Goal: Information Seeking & Learning: Understand process/instructions

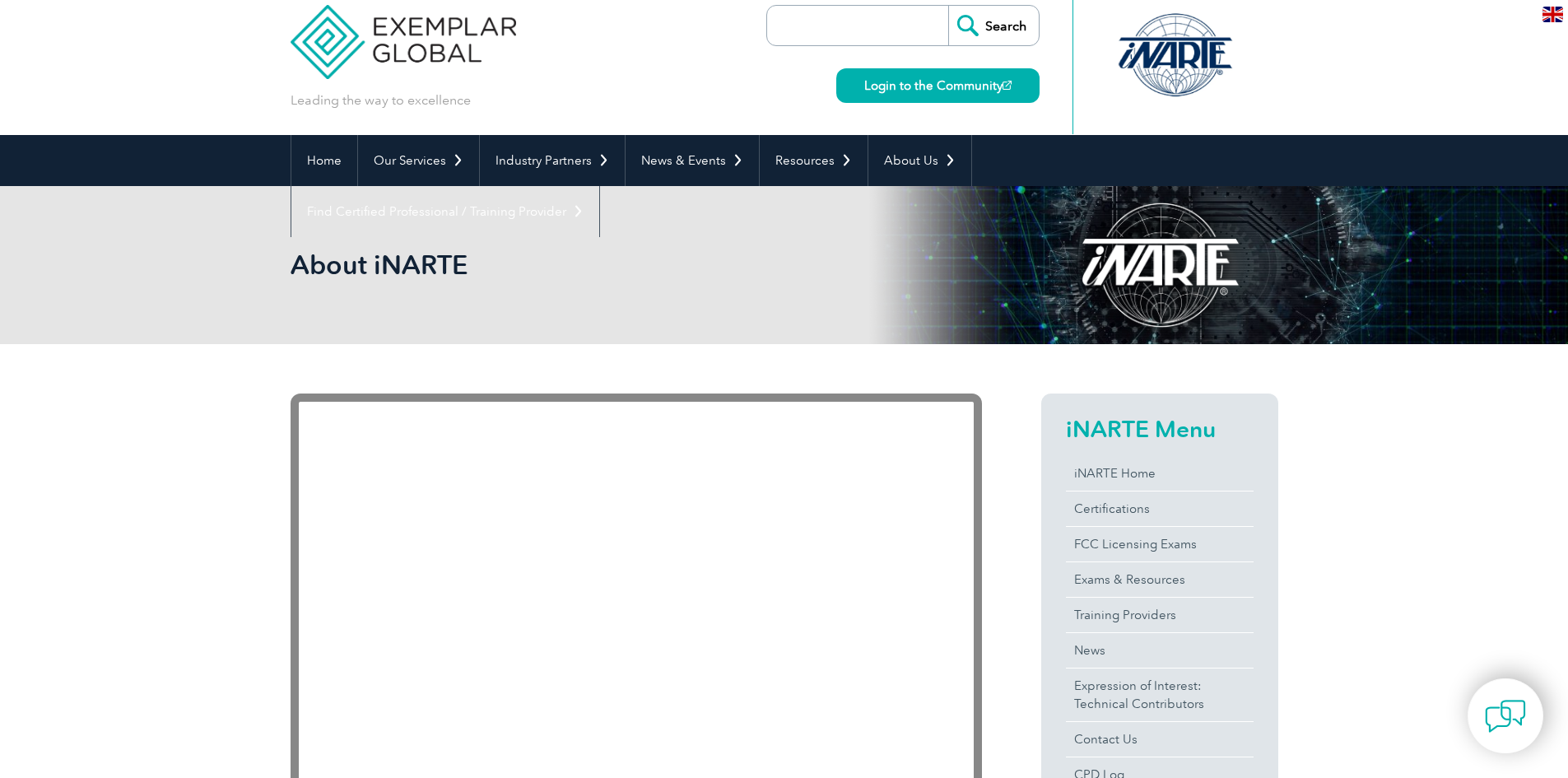
scroll to position [165, 0]
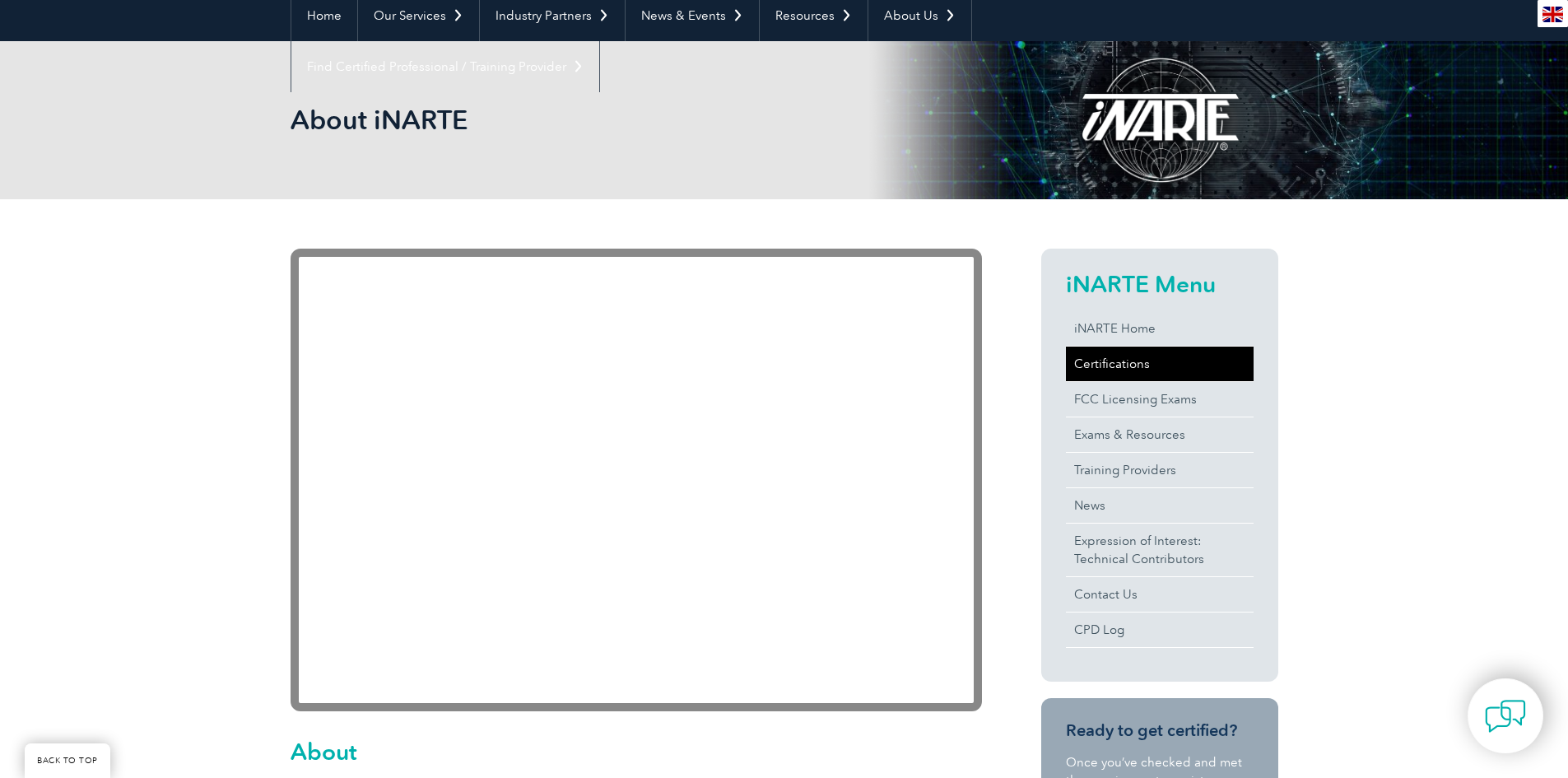
click at [1130, 356] on link "Certifications" at bounding box center [1160, 364] width 188 height 35
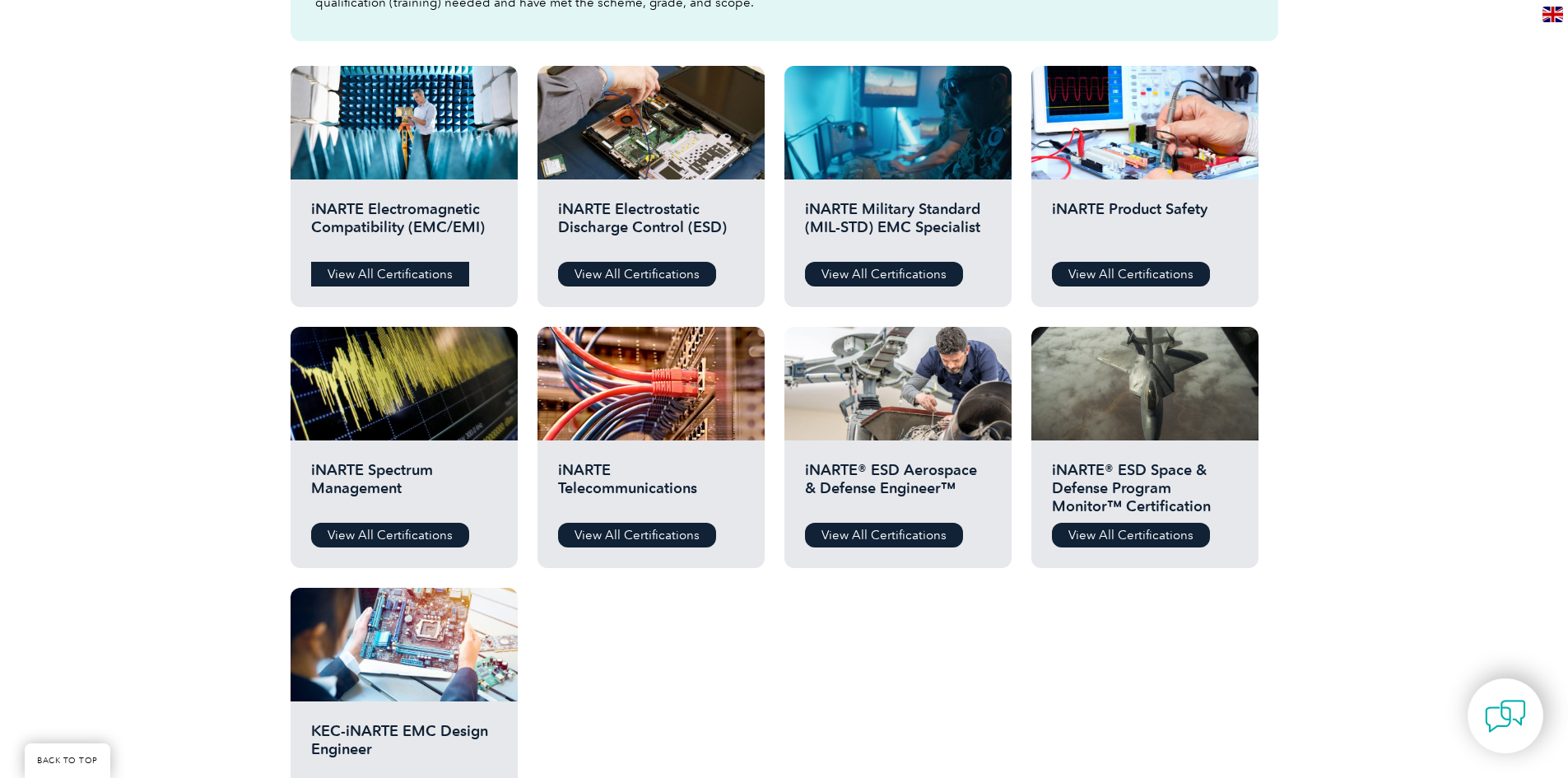
scroll to position [576, 0]
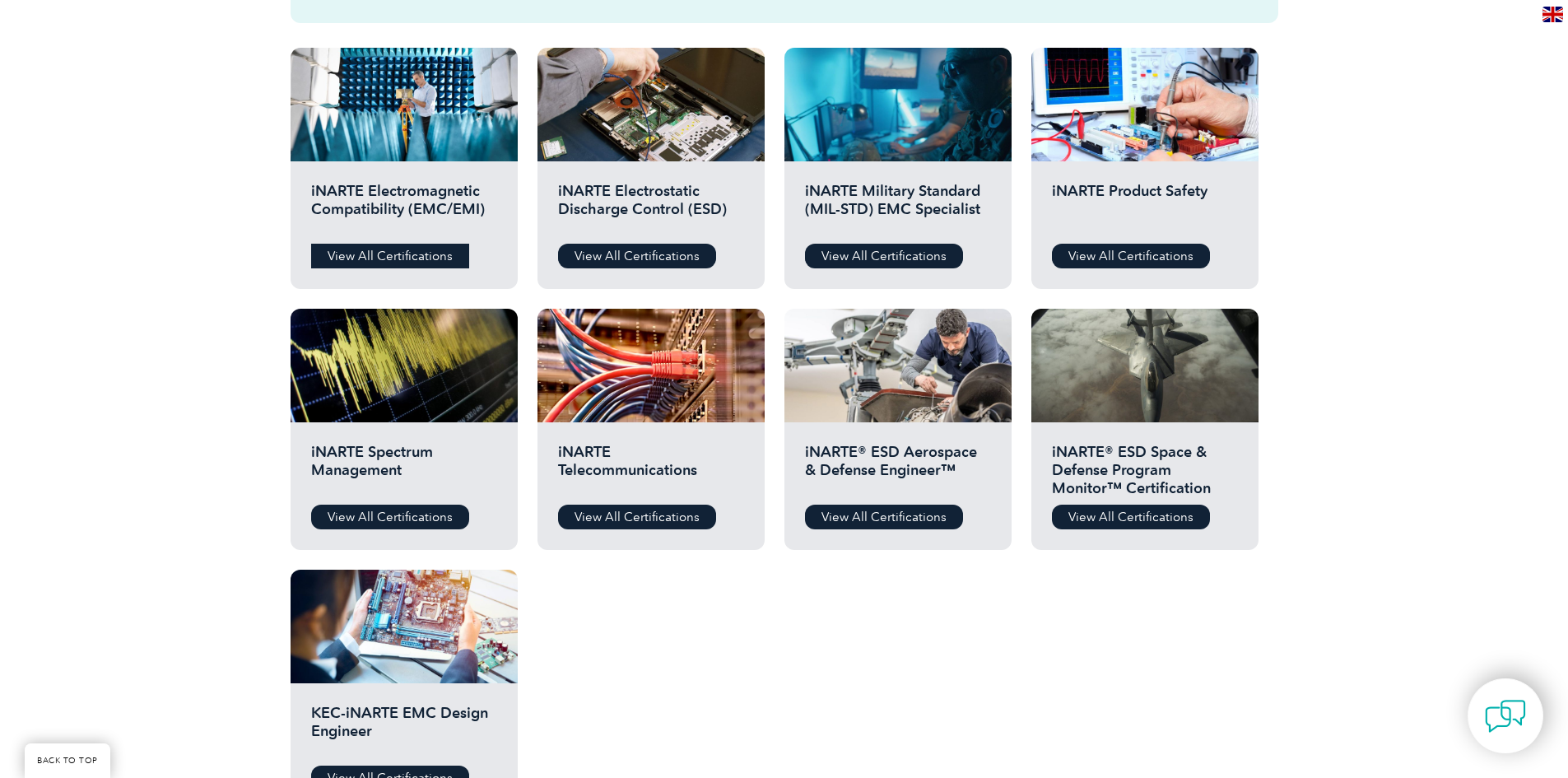
click at [416, 261] on link "View All Certifications" at bounding box center [390, 256] width 158 height 25
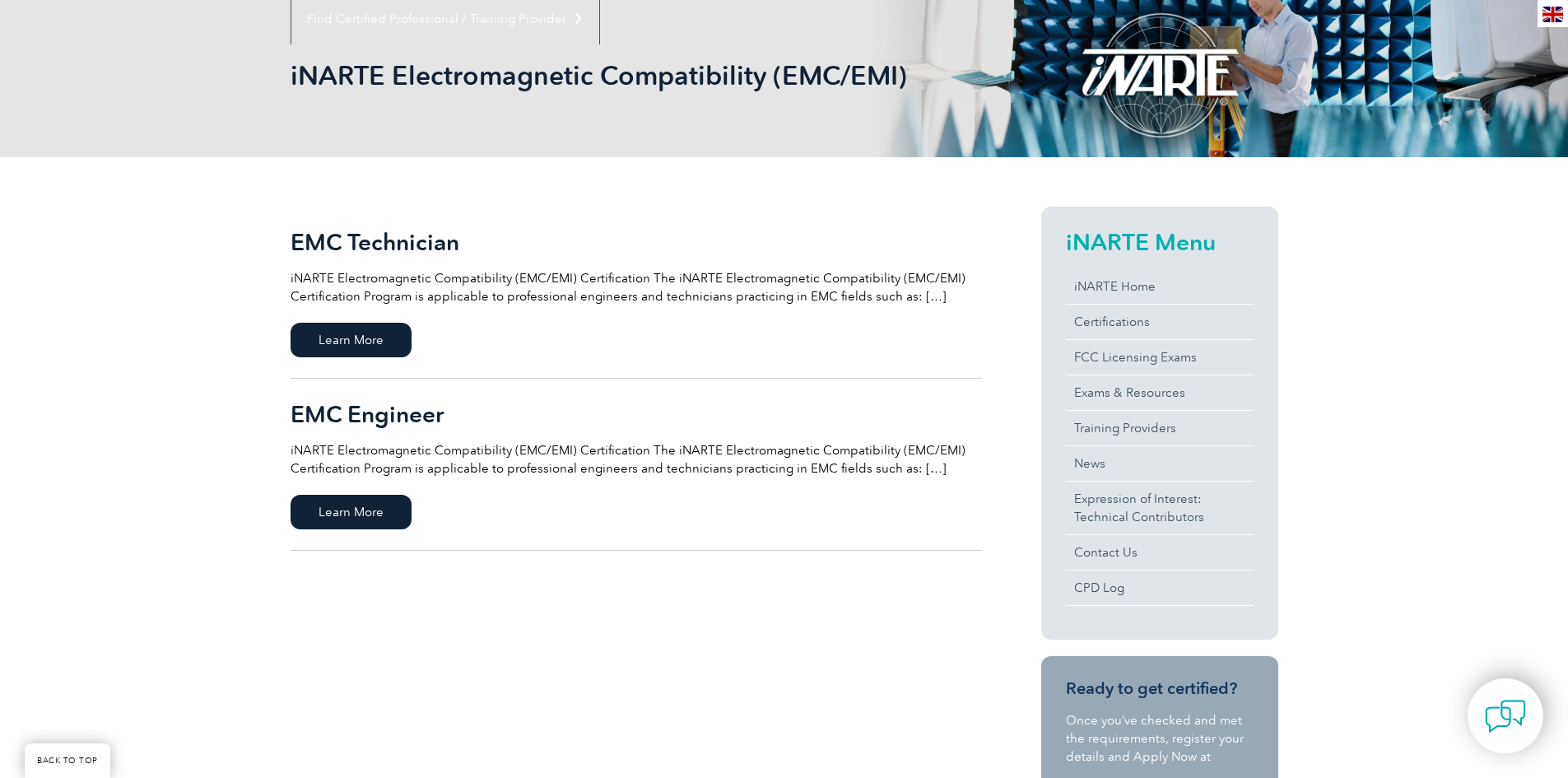
scroll to position [247, 0]
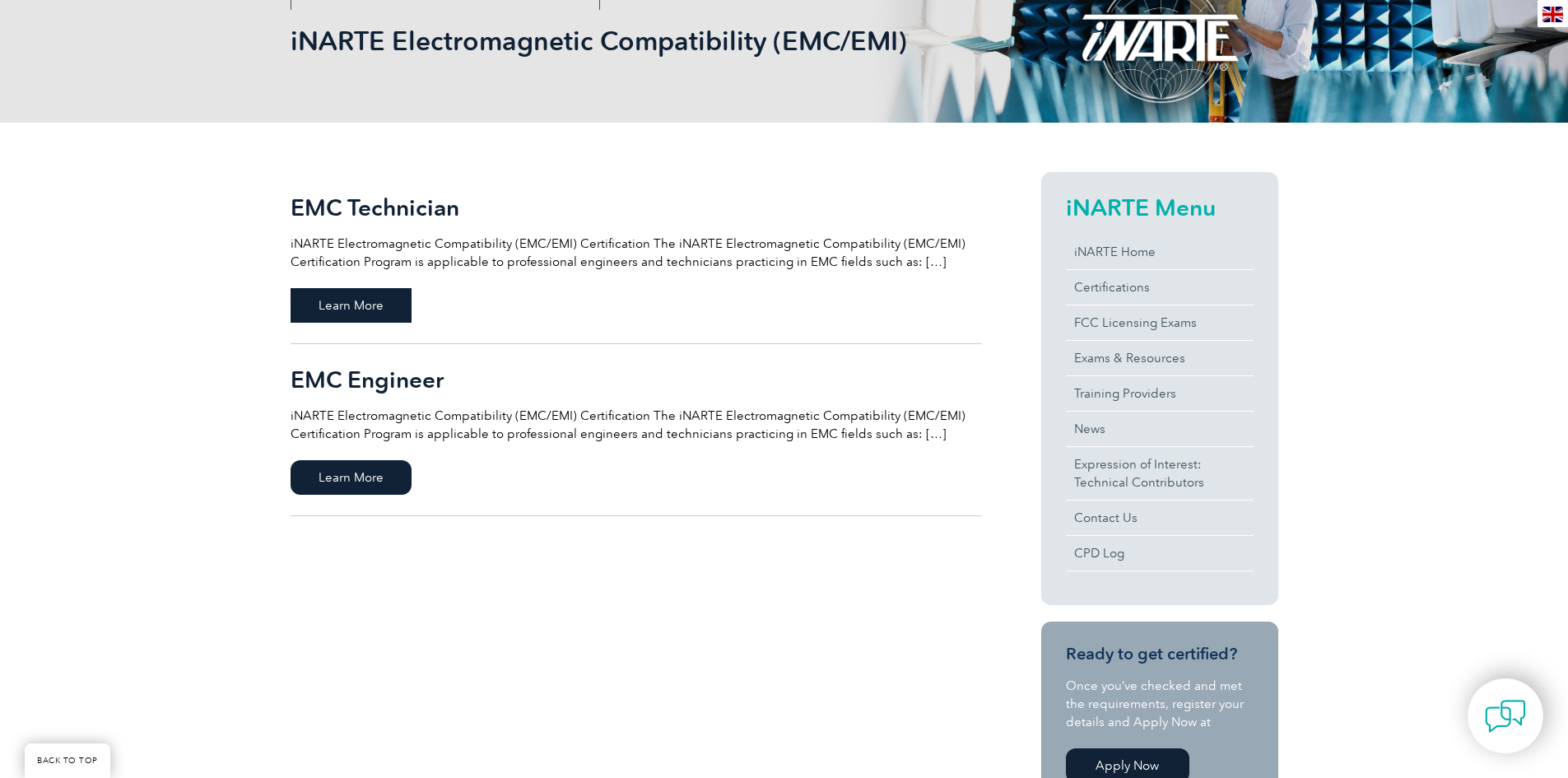
click at [339, 294] on span "Learn More" at bounding box center [350, 306] width 121 height 35
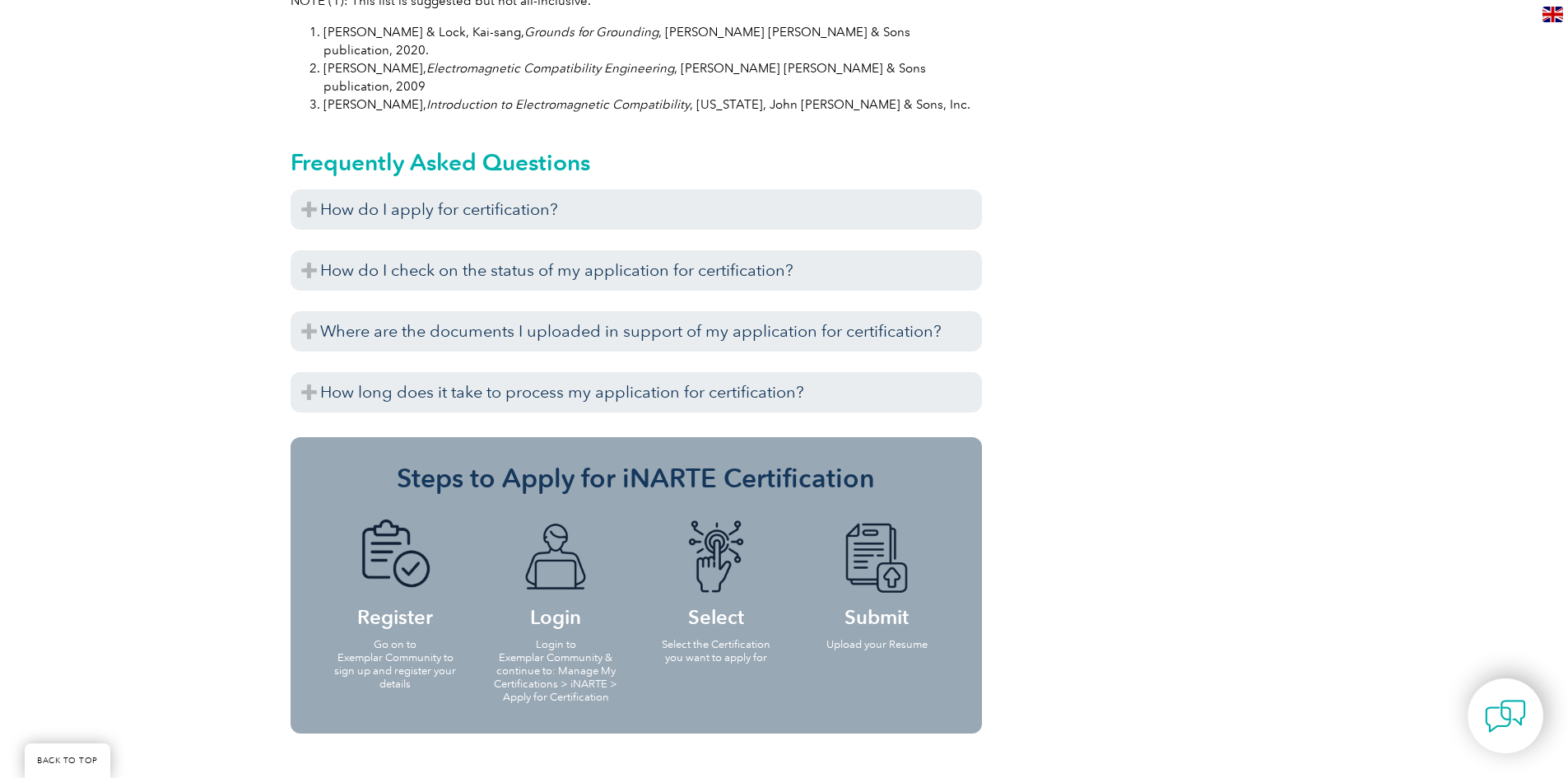
scroll to position [1810, 0]
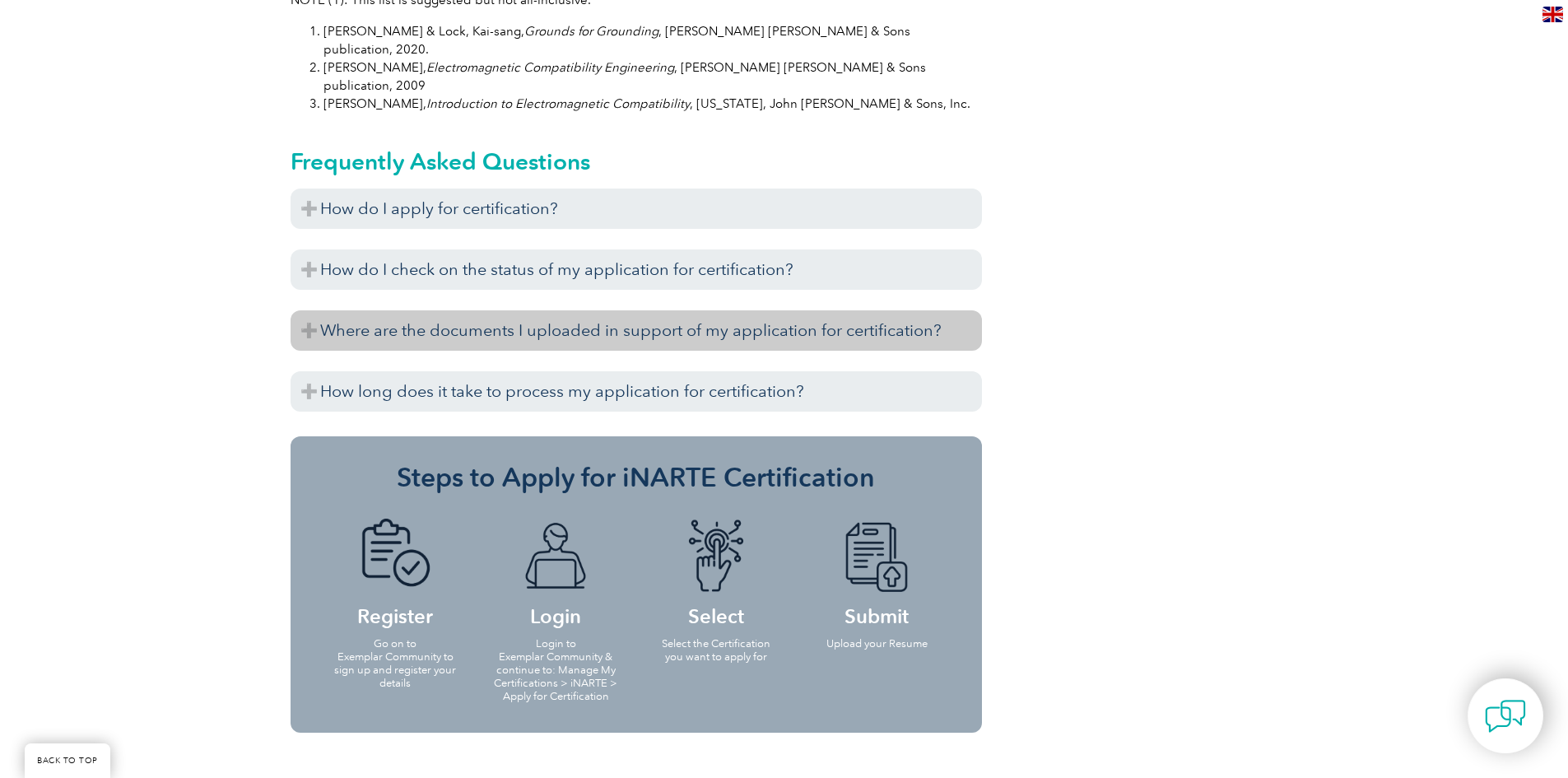
click at [753, 311] on h3 "Where are the documents I uploaded in support of my application for certificati…" at bounding box center [636, 331] width 691 height 41
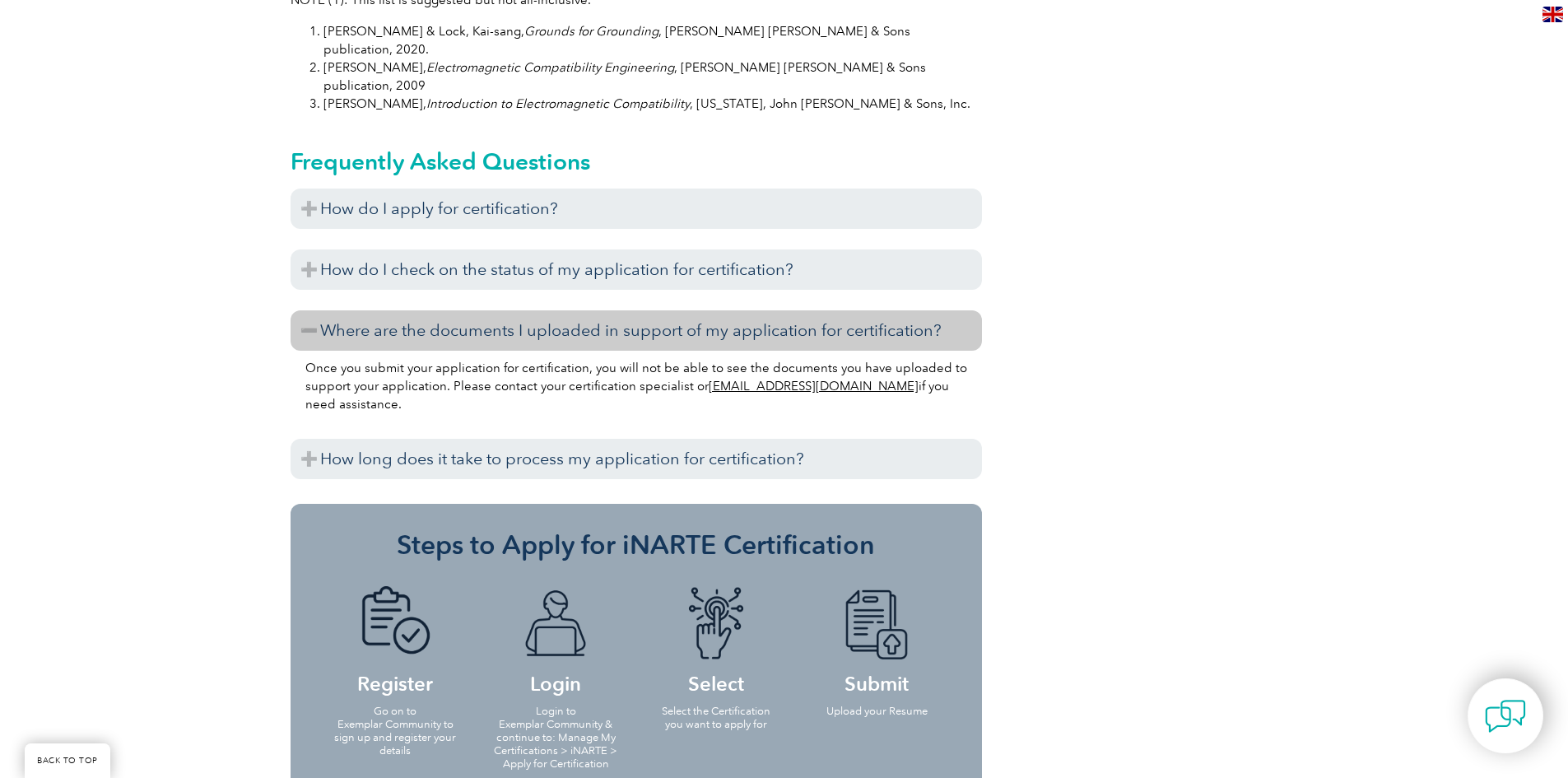
click at [525, 311] on h3 "Where are the documents I uploaded in support of my application for certificati…" at bounding box center [636, 331] width 691 height 41
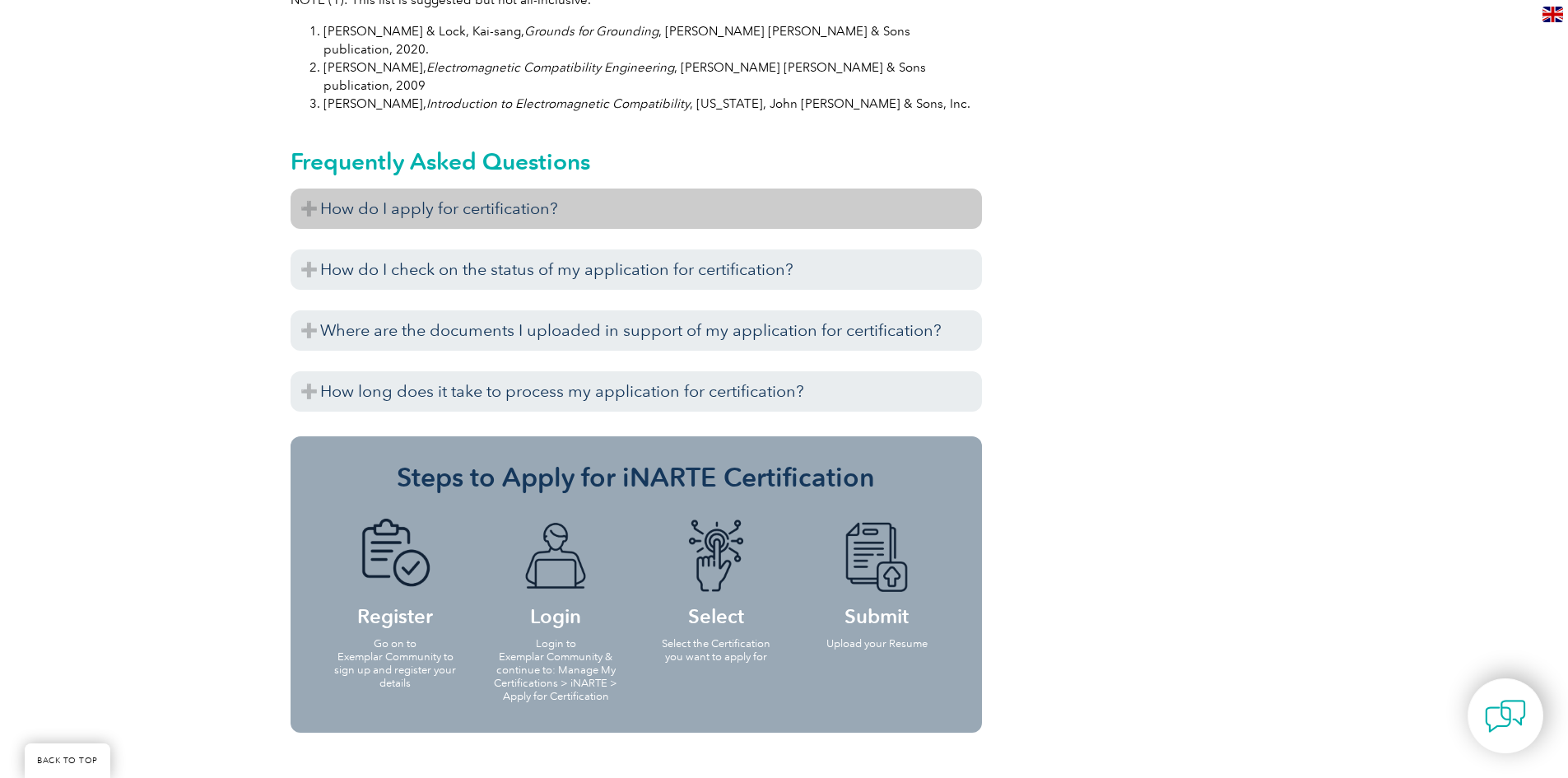
click at [511, 189] on h3 "How do I apply for certification?" at bounding box center [636, 209] width 691 height 41
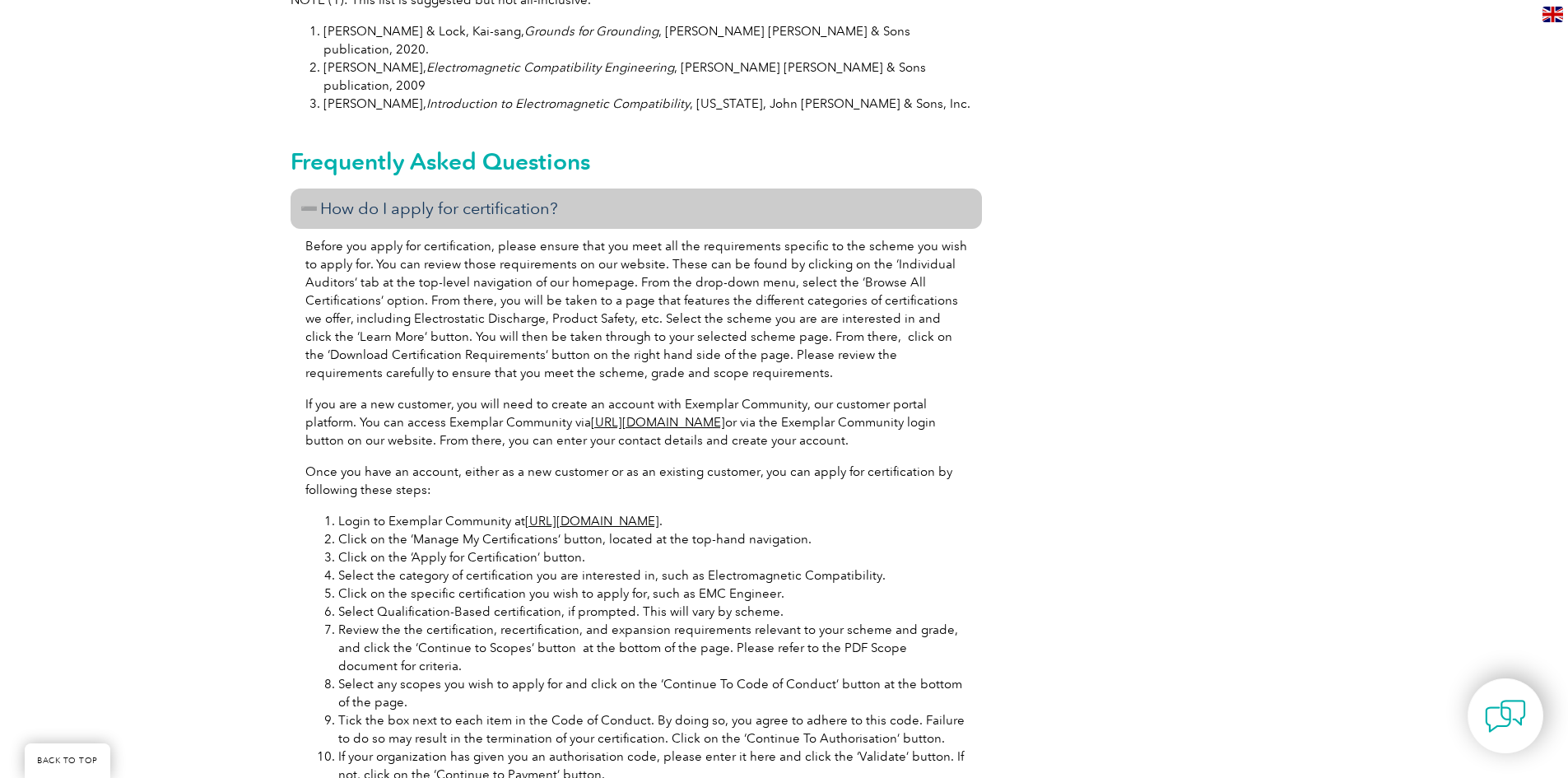
click at [516, 189] on h3 "How do I apply for certification?" at bounding box center [636, 209] width 691 height 41
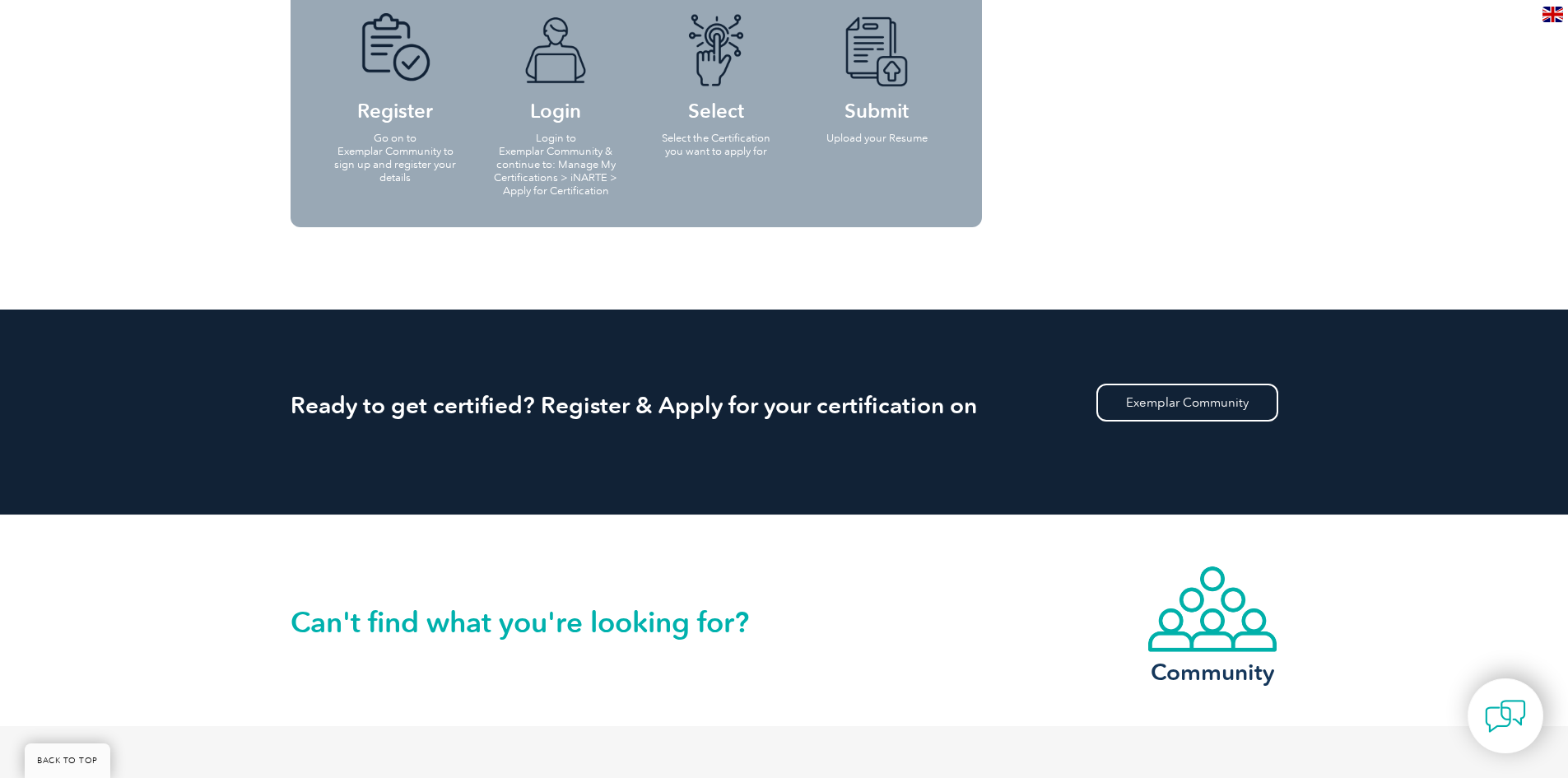
scroll to position [2057, 0]
